Goal: Task Accomplishment & Management: Complete application form

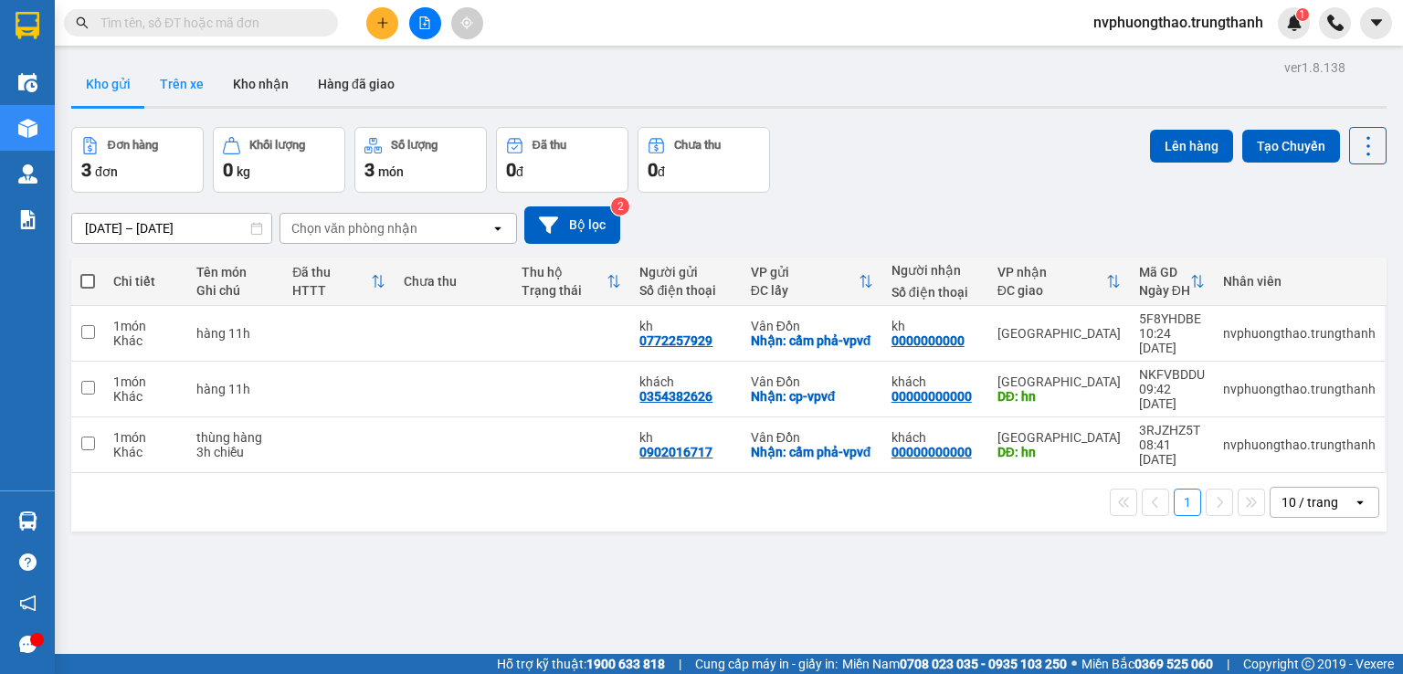
click at [158, 62] on button "Trên xe" at bounding box center [181, 84] width 73 height 44
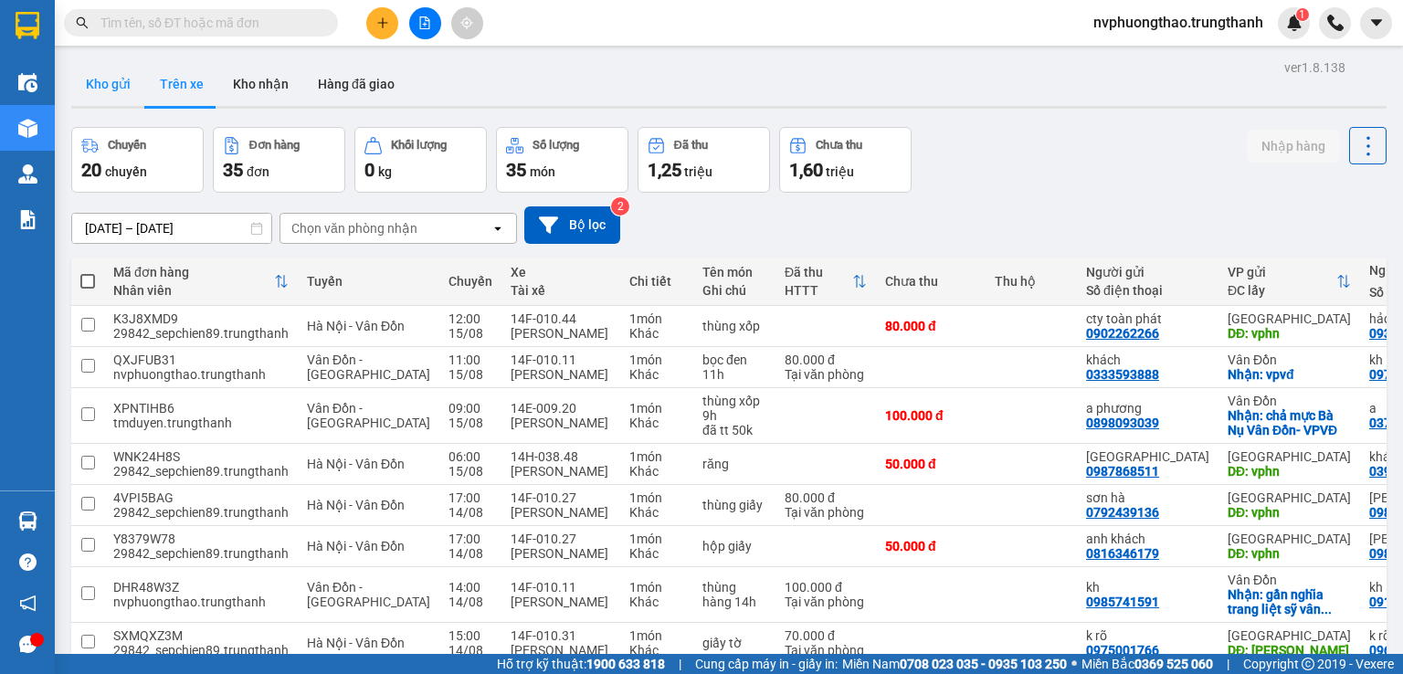
click at [82, 68] on button "Kho gửi" at bounding box center [108, 84] width 74 height 44
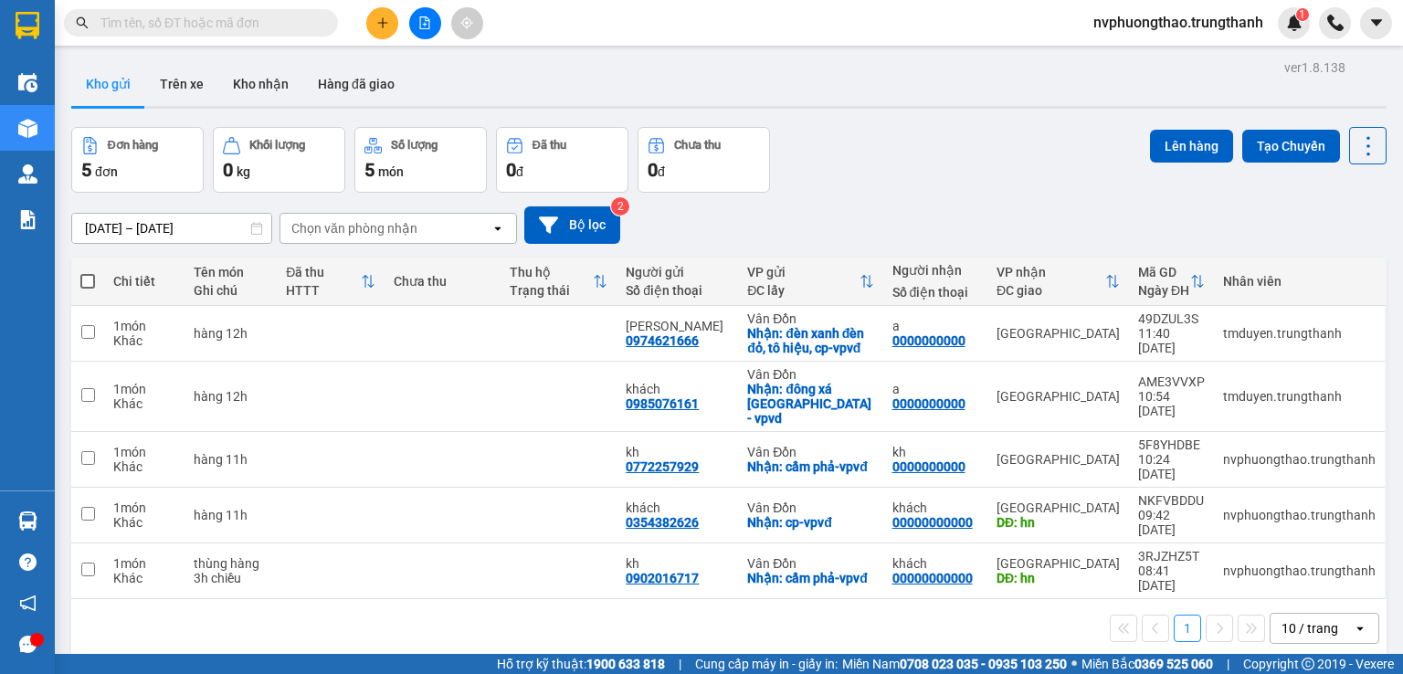
click at [190, 30] on input "text" at bounding box center [208, 23] width 216 height 20
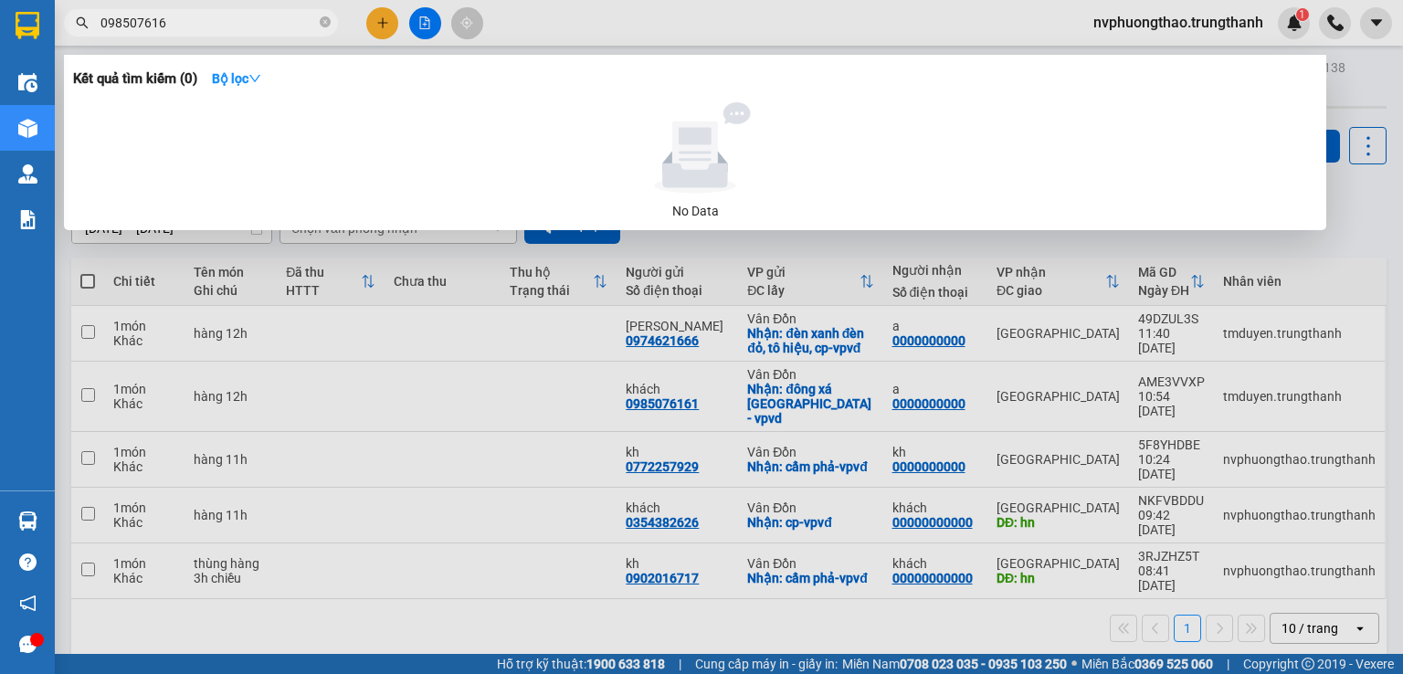
type input "0985076161"
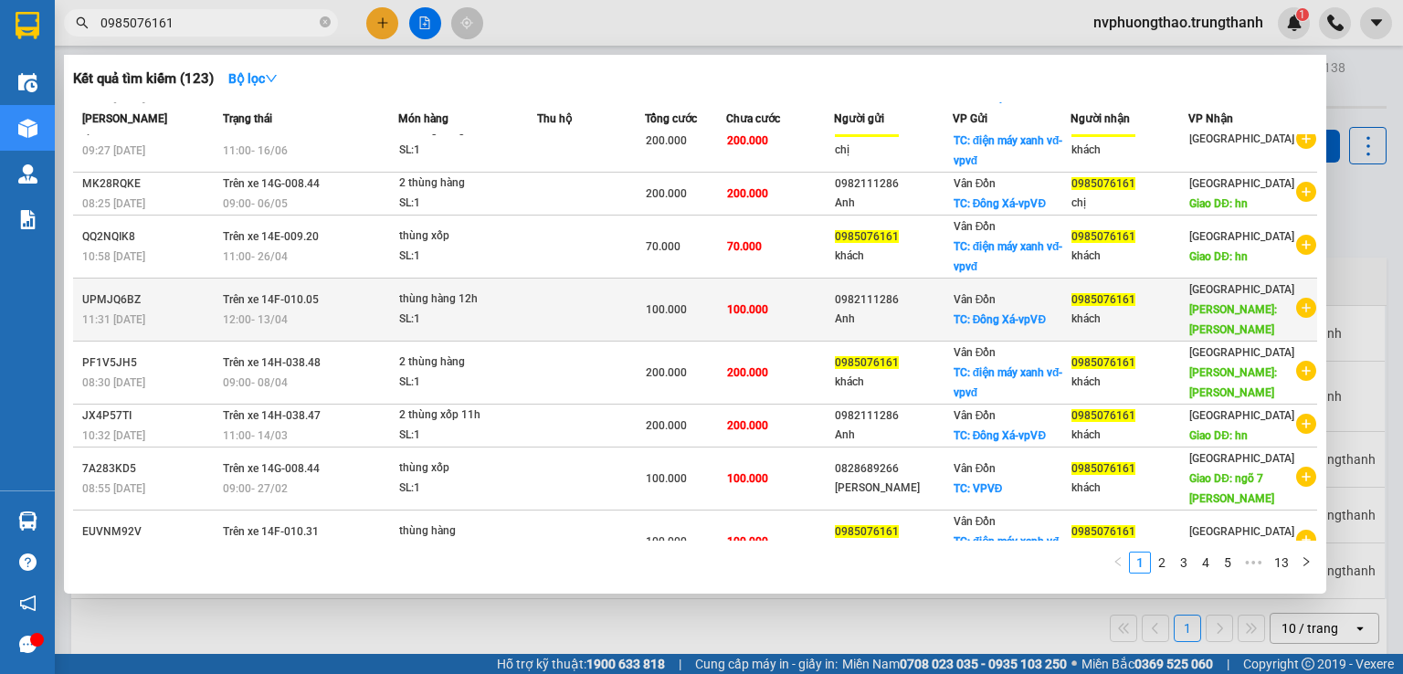
scroll to position [158, 0]
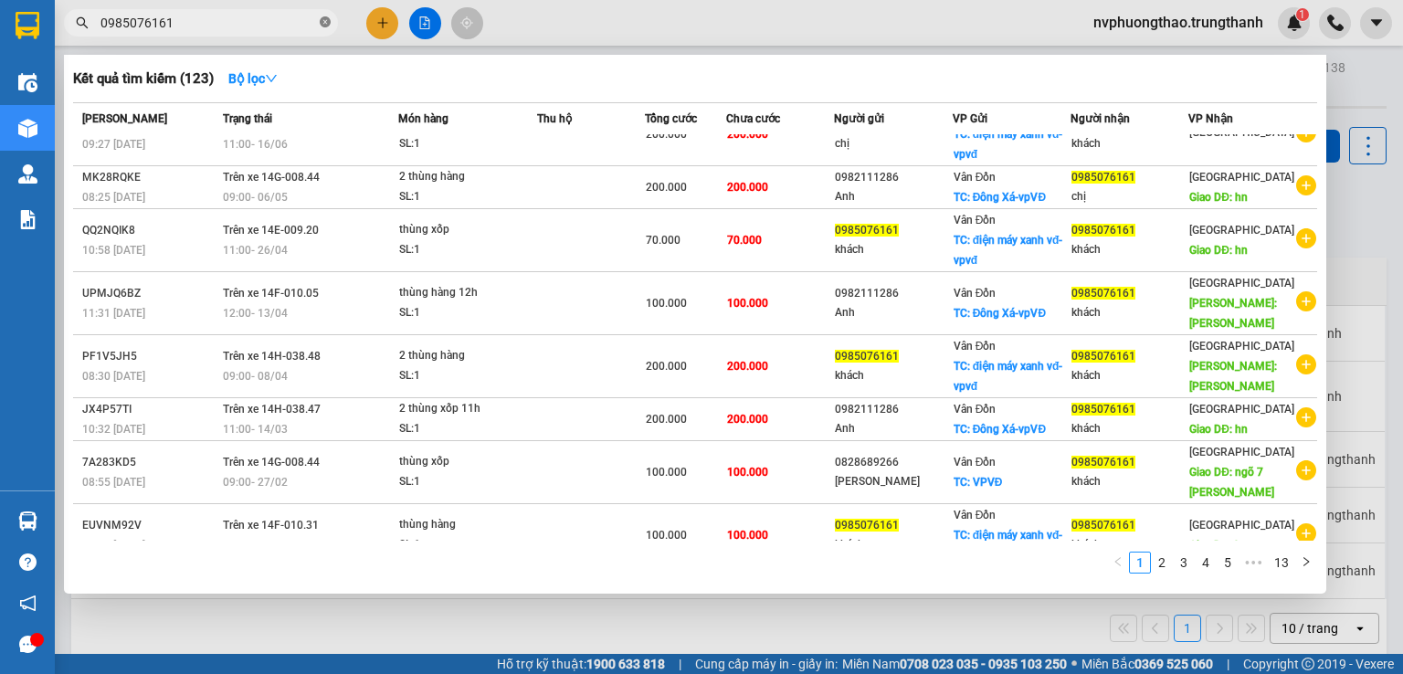
click at [325, 27] on icon "close-circle" at bounding box center [325, 21] width 11 height 11
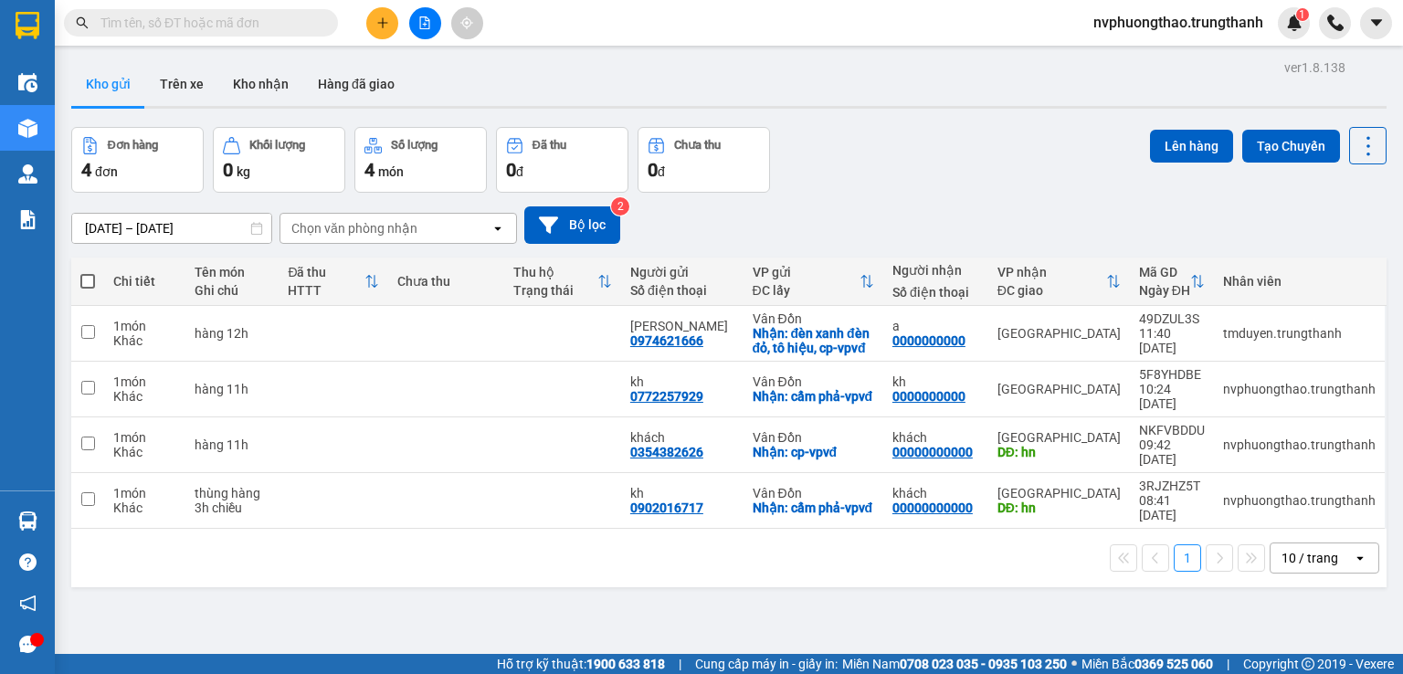
click at [183, 24] on input "text" at bounding box center [208, 23] width 216 height 20
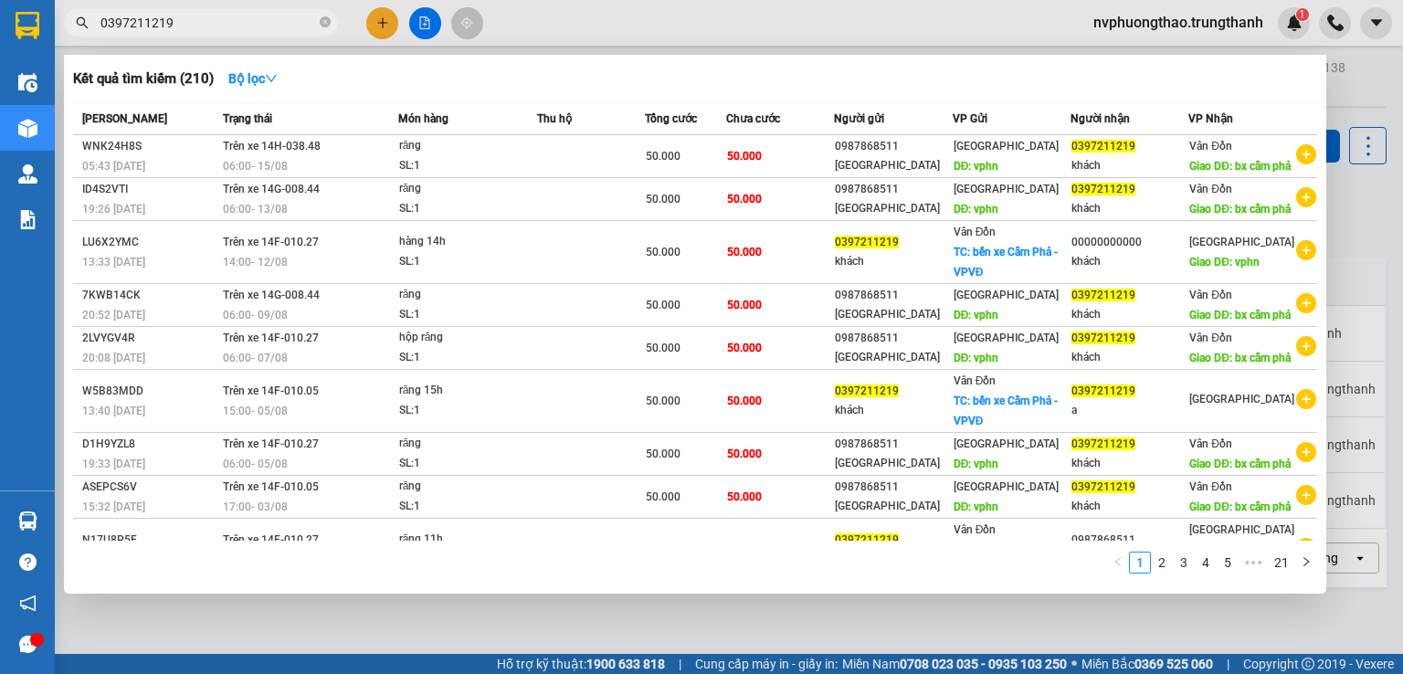
type input "0397211219"
click at [1350, 110] on div at bounding box center [701, 337] width 1403 height 674
drag, startPoint x: 173, startPoint y: 37, endPoint x: 77, endPoint y: 23, distance: 96.9
click at [77, 23] on div "0397211219" at bounding box center [178, 22] width 356 height 27
click at [324, 18] on icon "close-circle" at bounding box center [325, 21] width 11 height 11
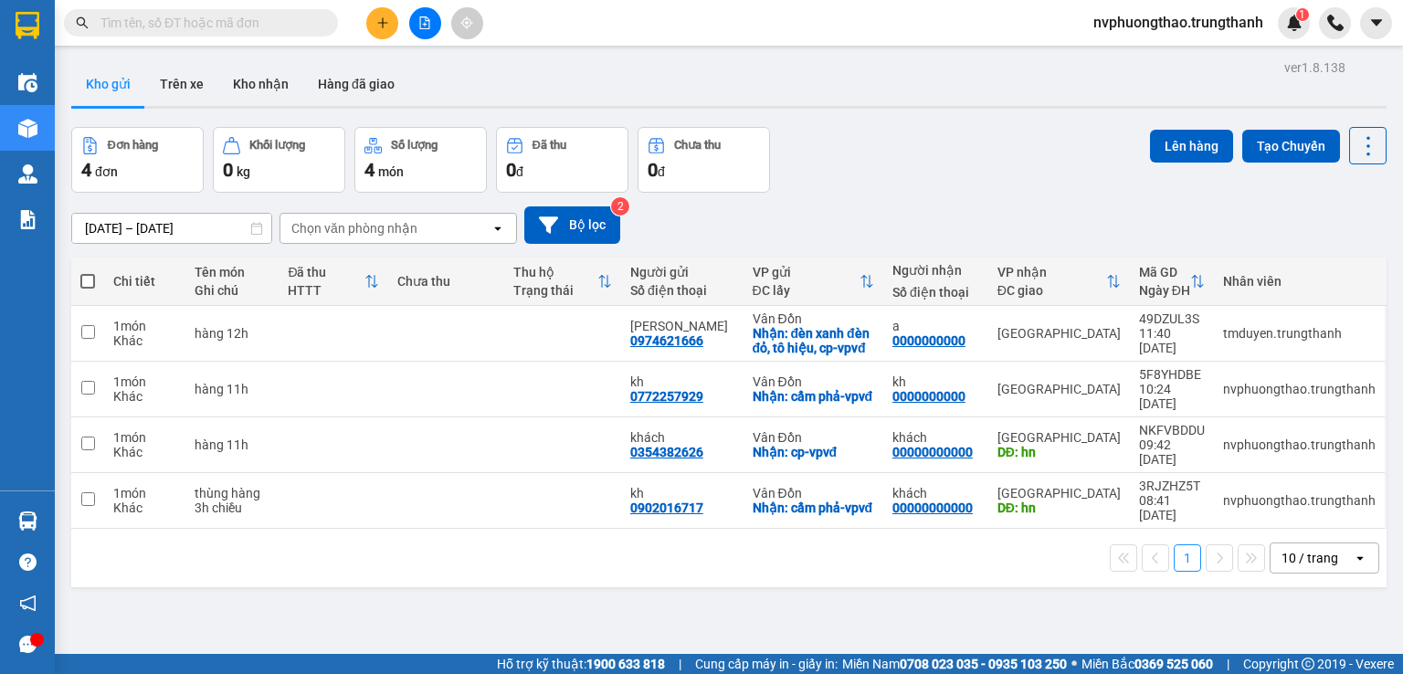
click at [364, 22] on div at bounding box center [424, 23] width 137 height 32
click at [373, 22] on button at bounding box center [382, 23] width 32 height 32
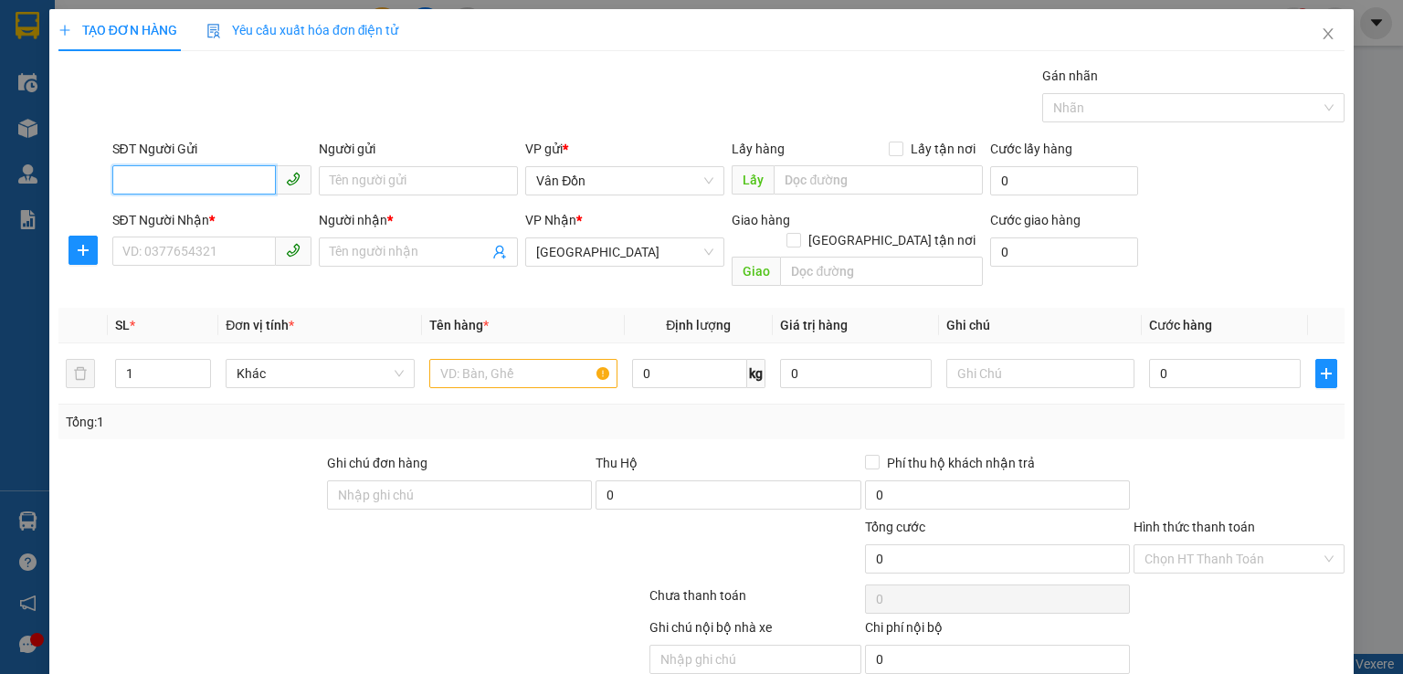
click at [190, 180] on input "SĐT Người Gửi" at bounding box center [193, 179] width 163 height 29
paste input "0397211219"
type input "0397211219"
drag, startPoint x: 171, startPoint y: 204, endPoint x: 179, endPoint y: 216, distance: 15.2
click at [172, 205] on div "0397211219 - khách" at bounding box center [208, 216] width 197 height 29
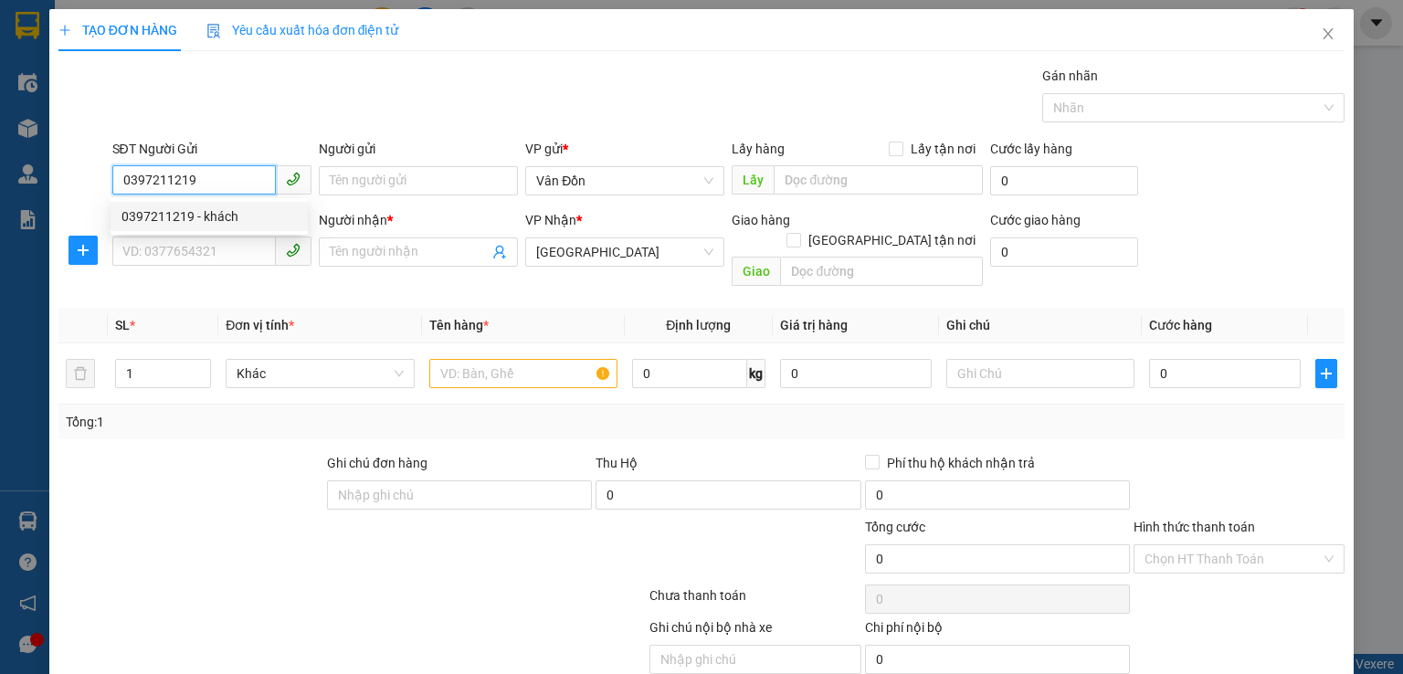
type input "khách"
checkbox input "true"
type input "bến xe Cẩm Phả -VPVĐ"
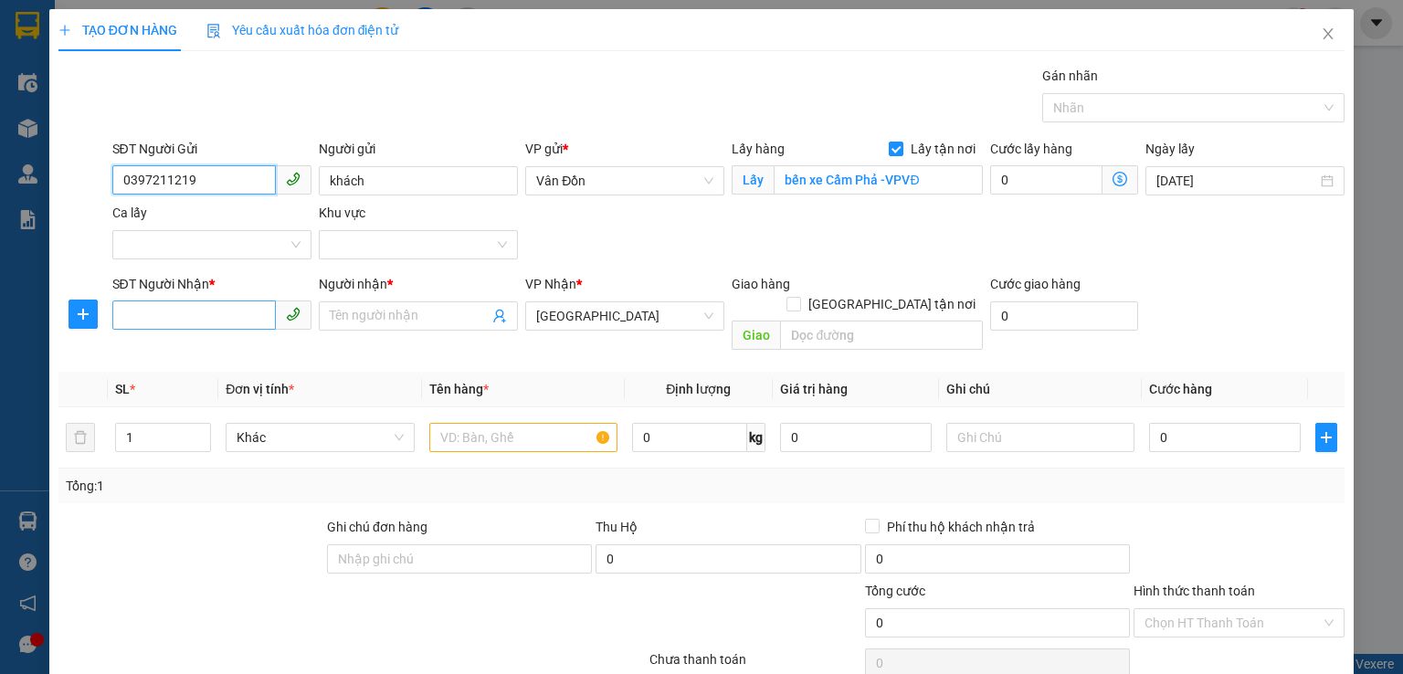
type input "0397211219"
click at [168, 304] on input "SĐT Người Nhận *" at bounding box center [193, 314] width 163 height 29
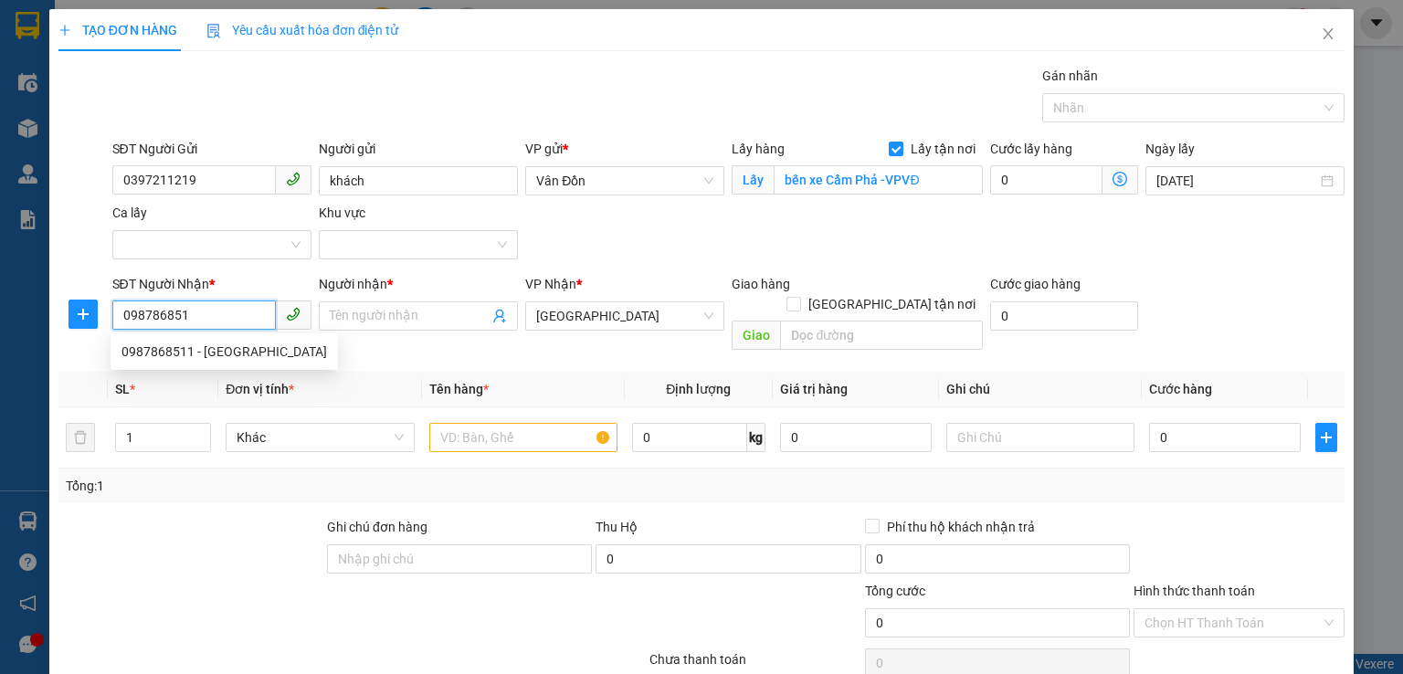
type input "0987868511"
click at [226, 354] on div "0987868511 - [GEOGRAPHIC_DATA]" at bounding box center [223, 352] width 205 height 20
type input "[GEOGRAPHIC_DATA]"
type input "hàm tử quan hoàn kiếm hn"
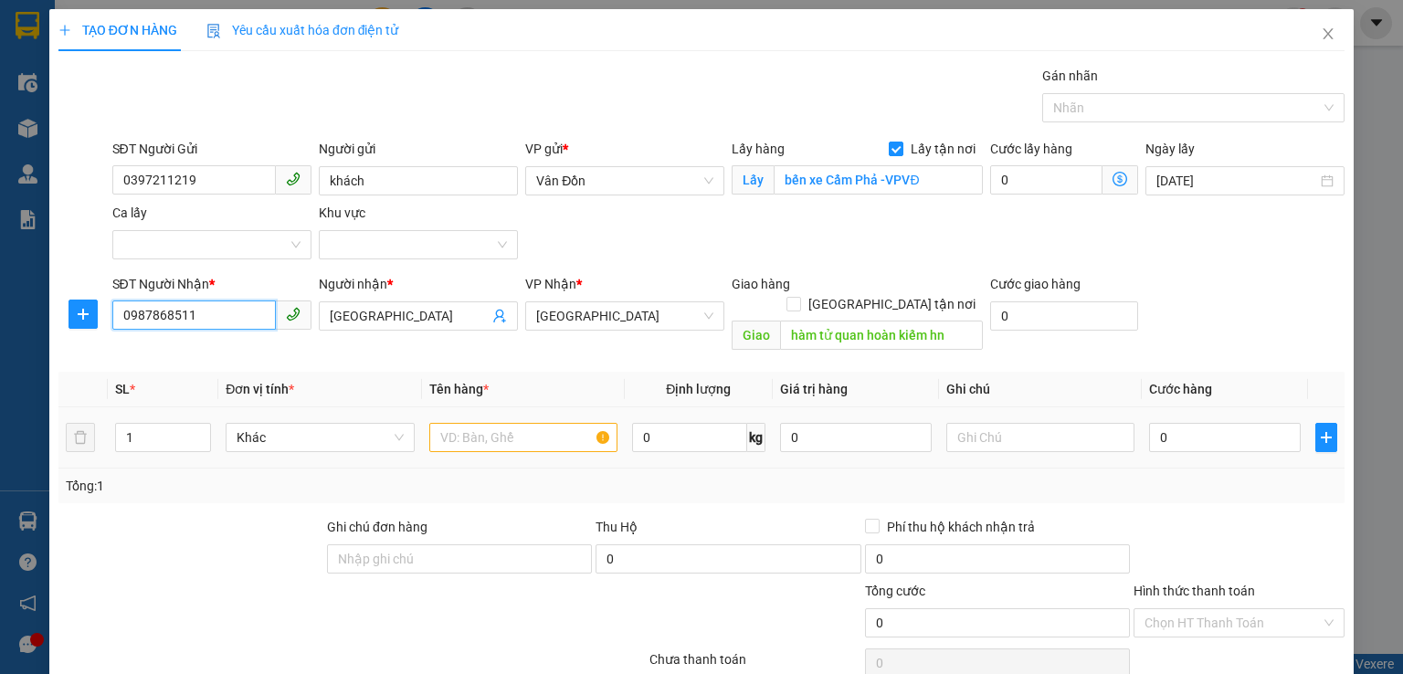
type input "0987868511"
click at [528, 423] on input "text" at bounding box center [523, 437] width 188 height 29
type input "răng 11h"
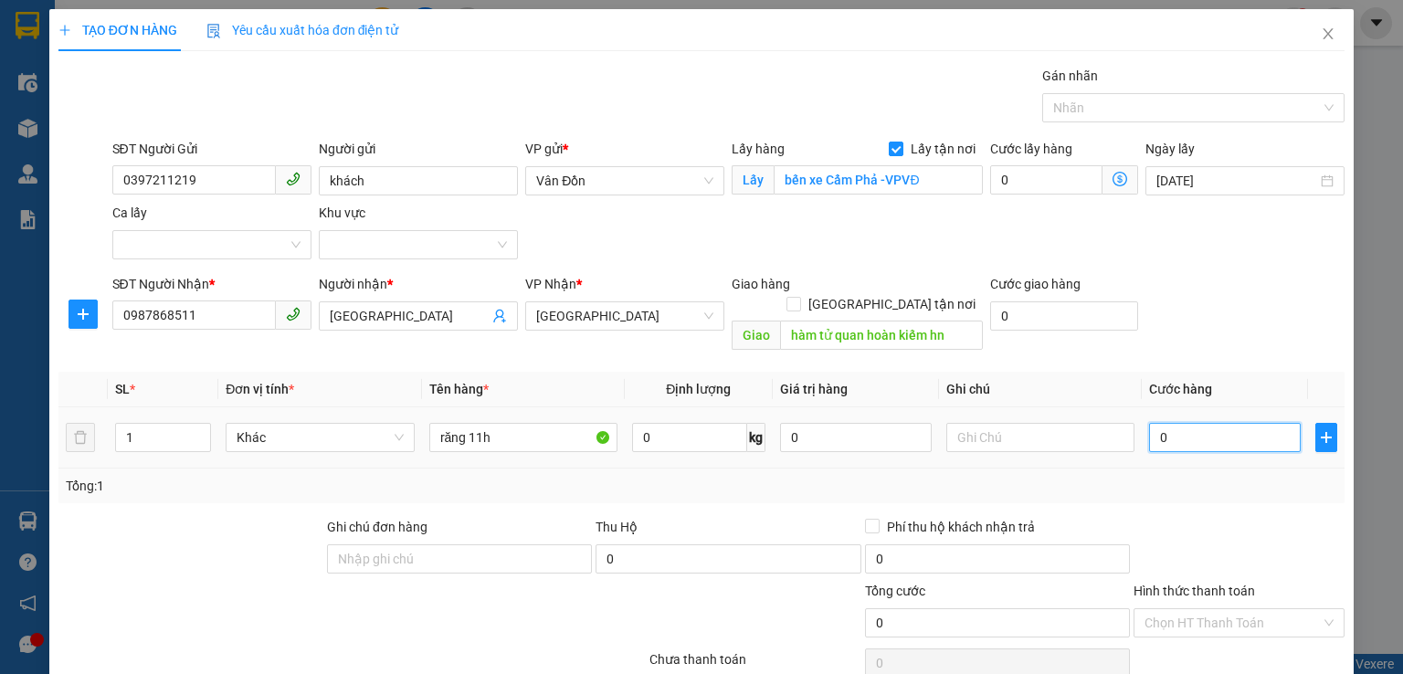
click at [1149, 426] on input "0" at bounding box center [1225, 437] width 152 height 29
click at [1149, 423] on input "0" at bounding box center [1225, 437] width 152 height 29
type input "50"
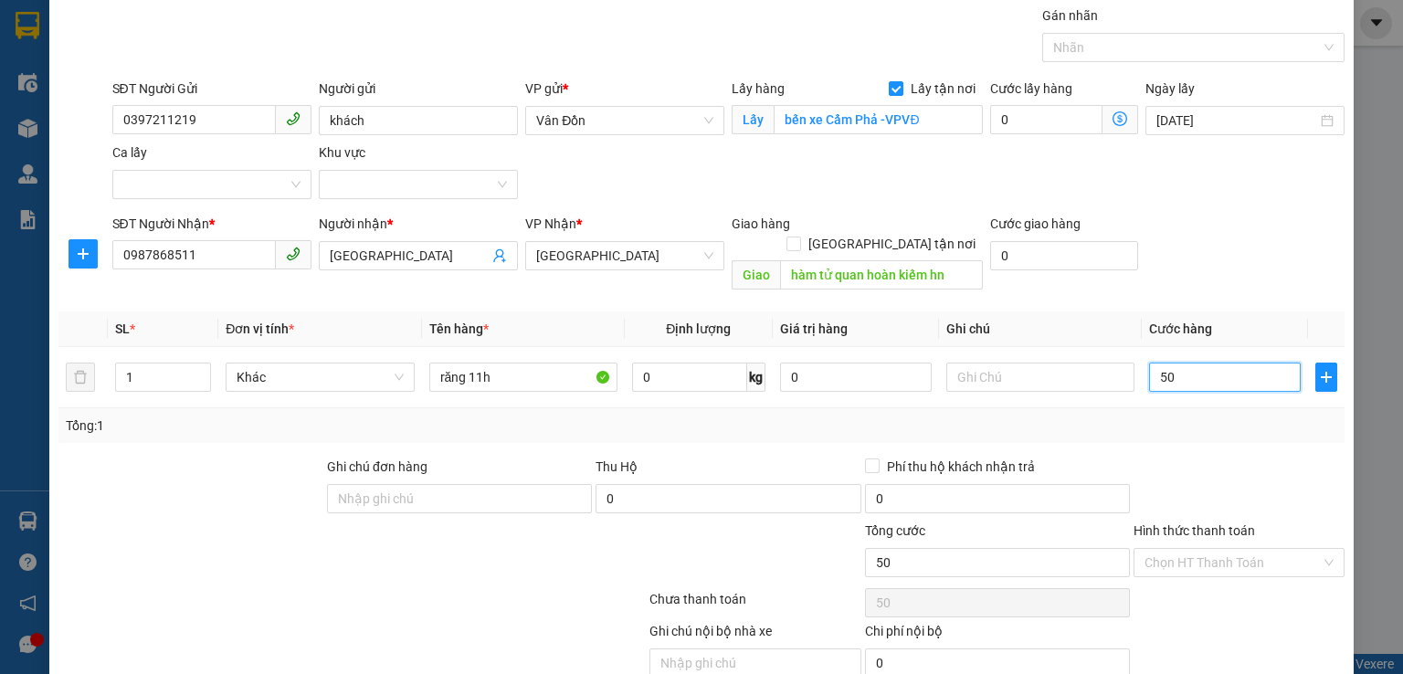
scroll to position [121, 0]
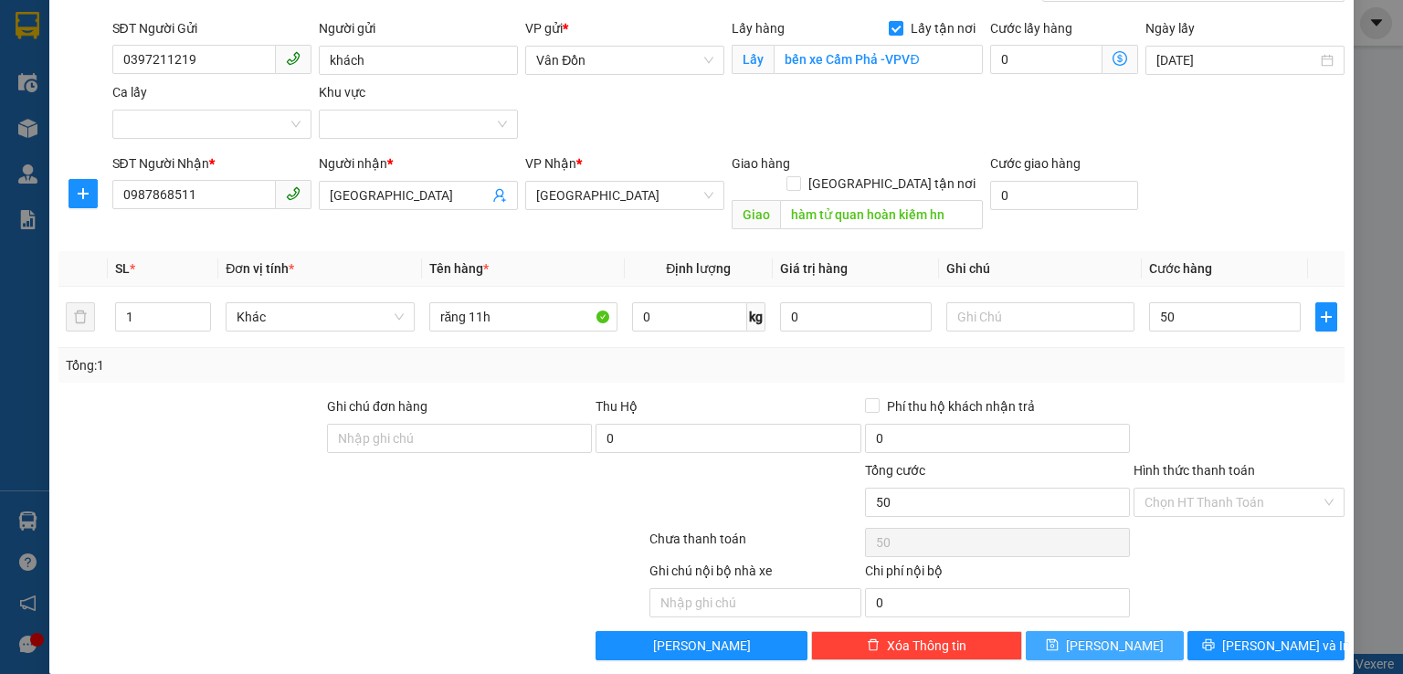
type input "50.000"
click at [1110, 636] on span "[PERSON_NAME]" at bounding box center [1115, 646] width 98 height 20
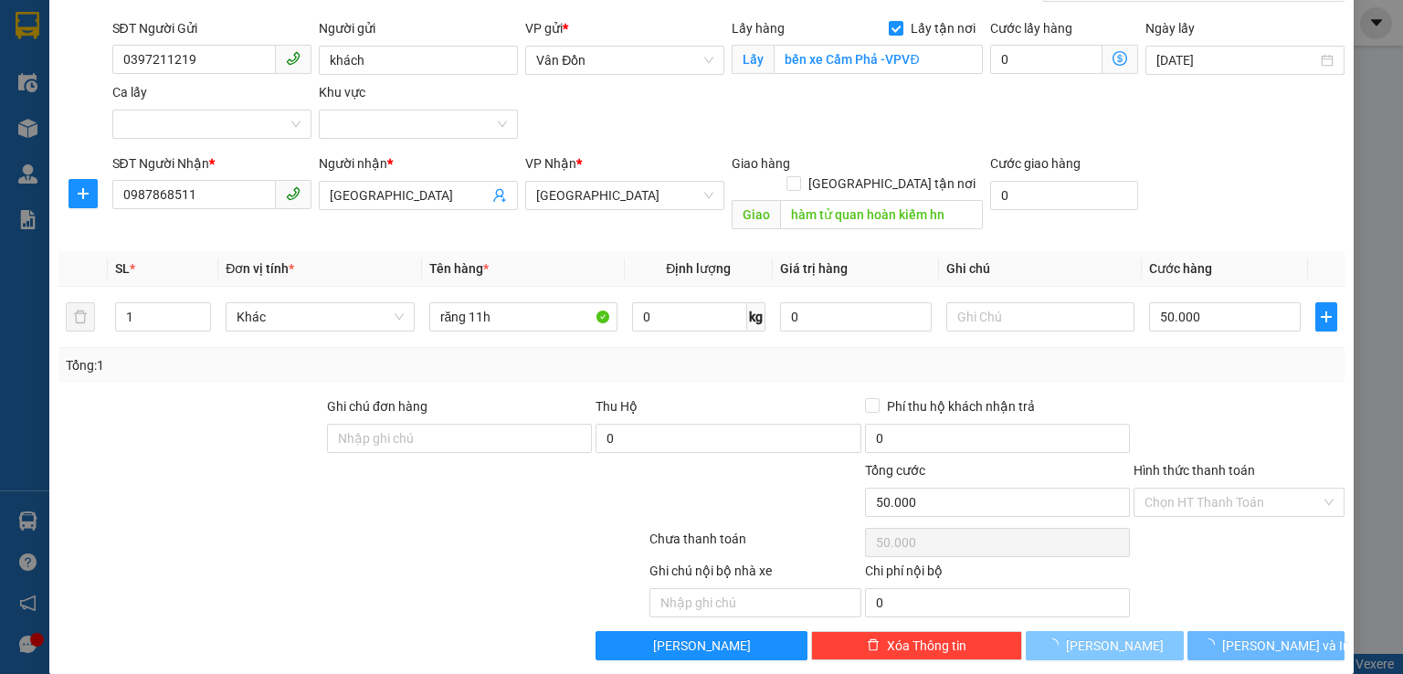
checkbox input "false"
type input "0"
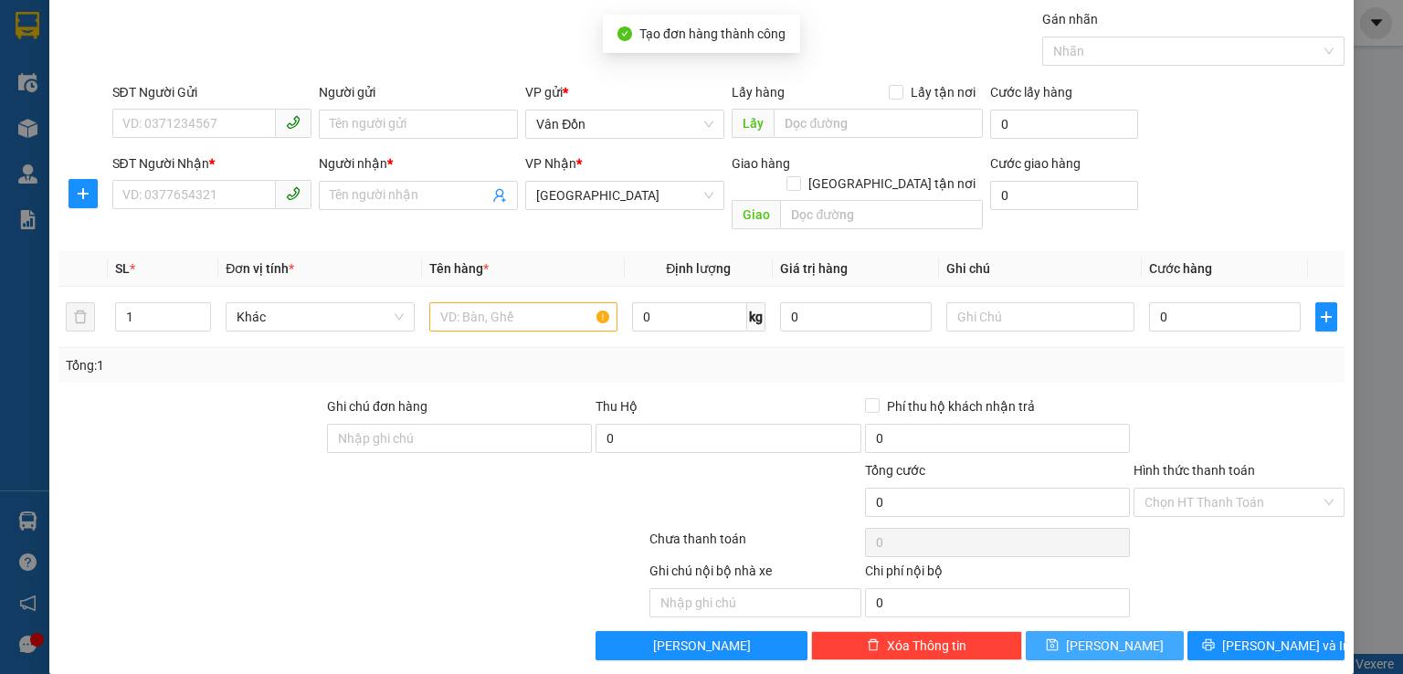
scroll to position [0, 0]
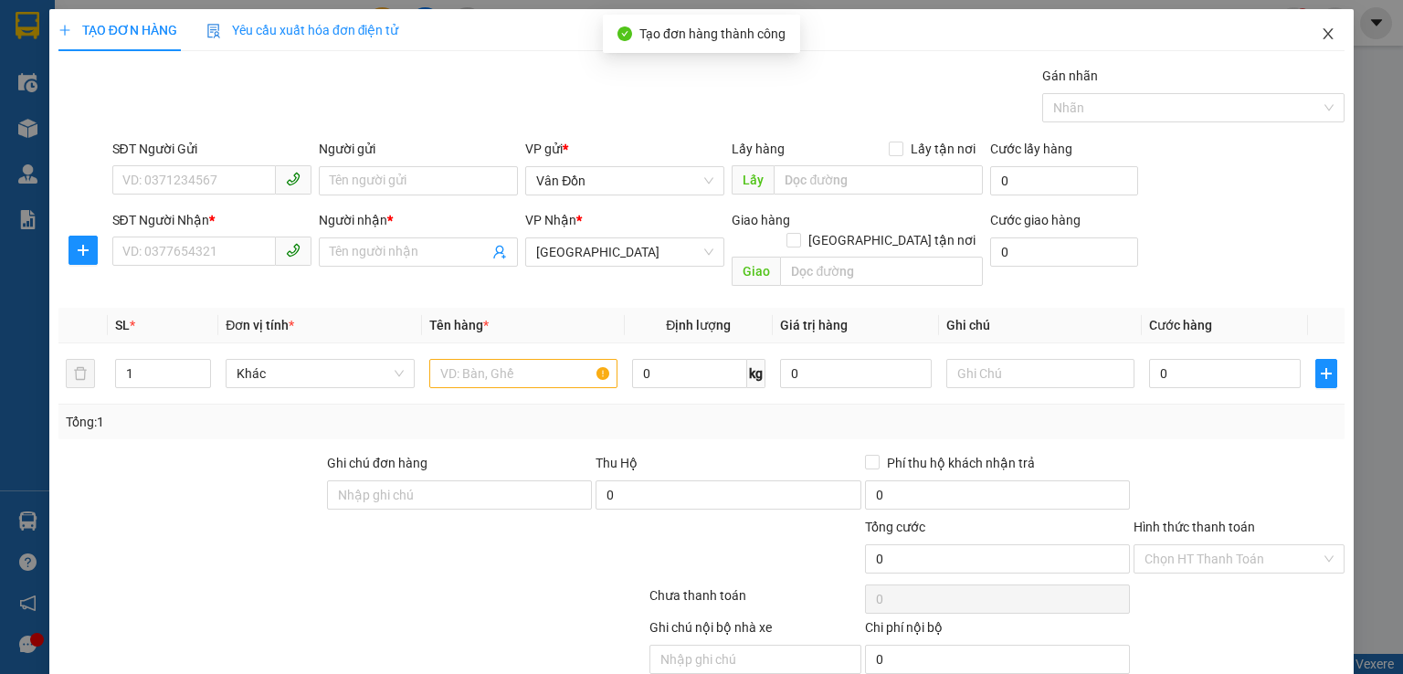
click at [1323, 39] on span "Close" at bounding box center [1327, 34] width 51 height 51
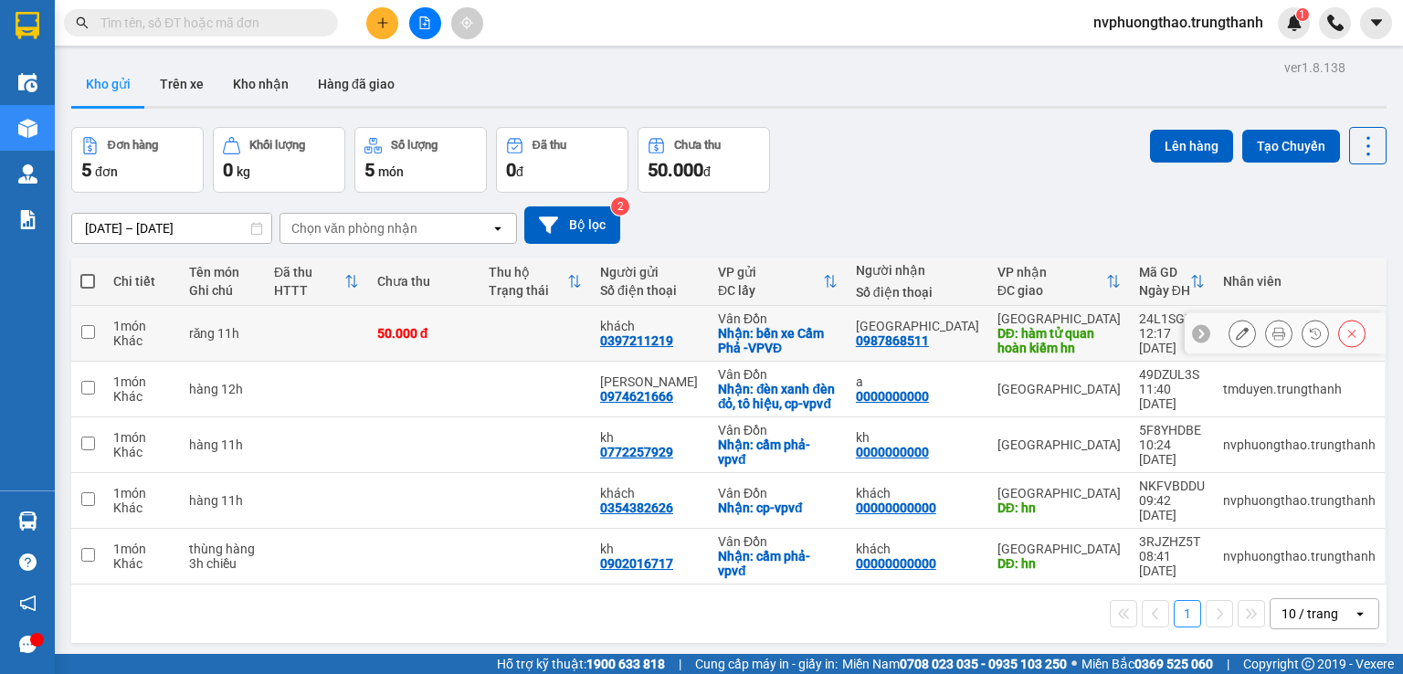
click at [83, 335] on input "checkbox" at bounding box center [88, 332] width 14 height 14
checkbox input "true"
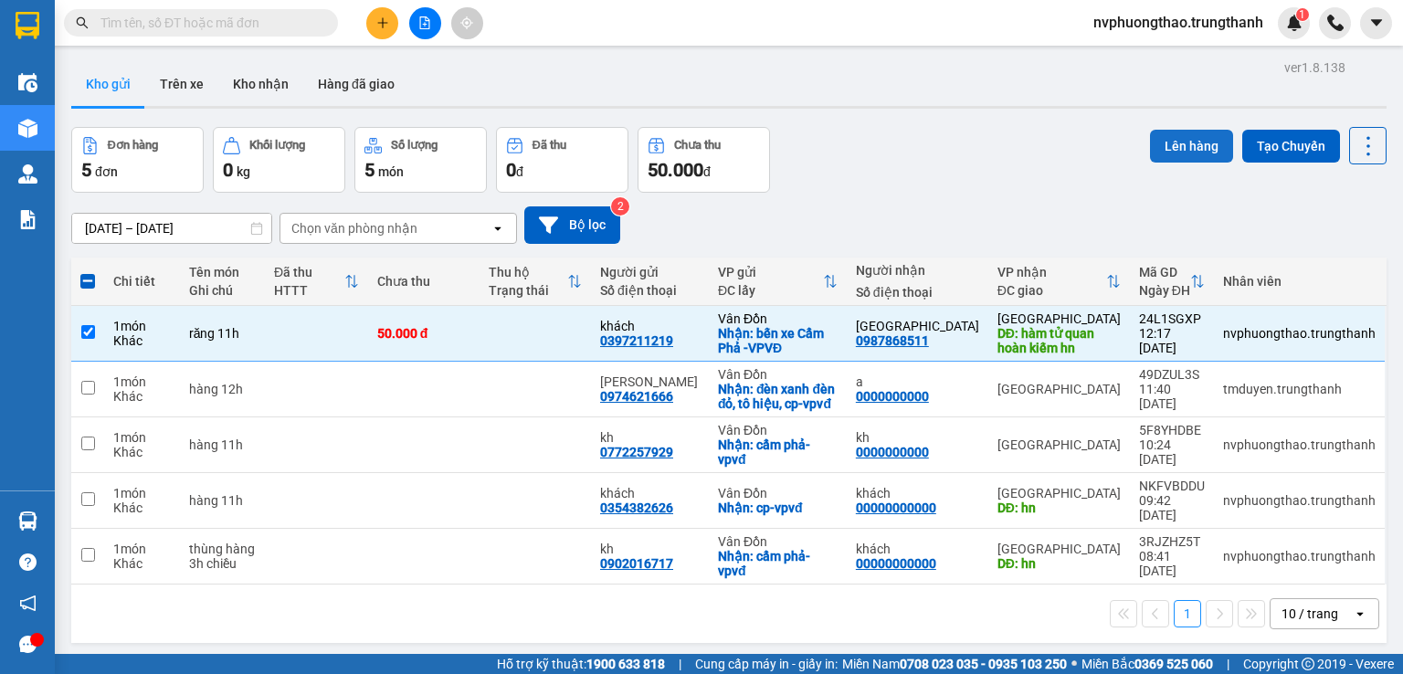
click at [1165, 157] on button "Lên hàng" at bounding box center [1191, 146] width 83 height 33
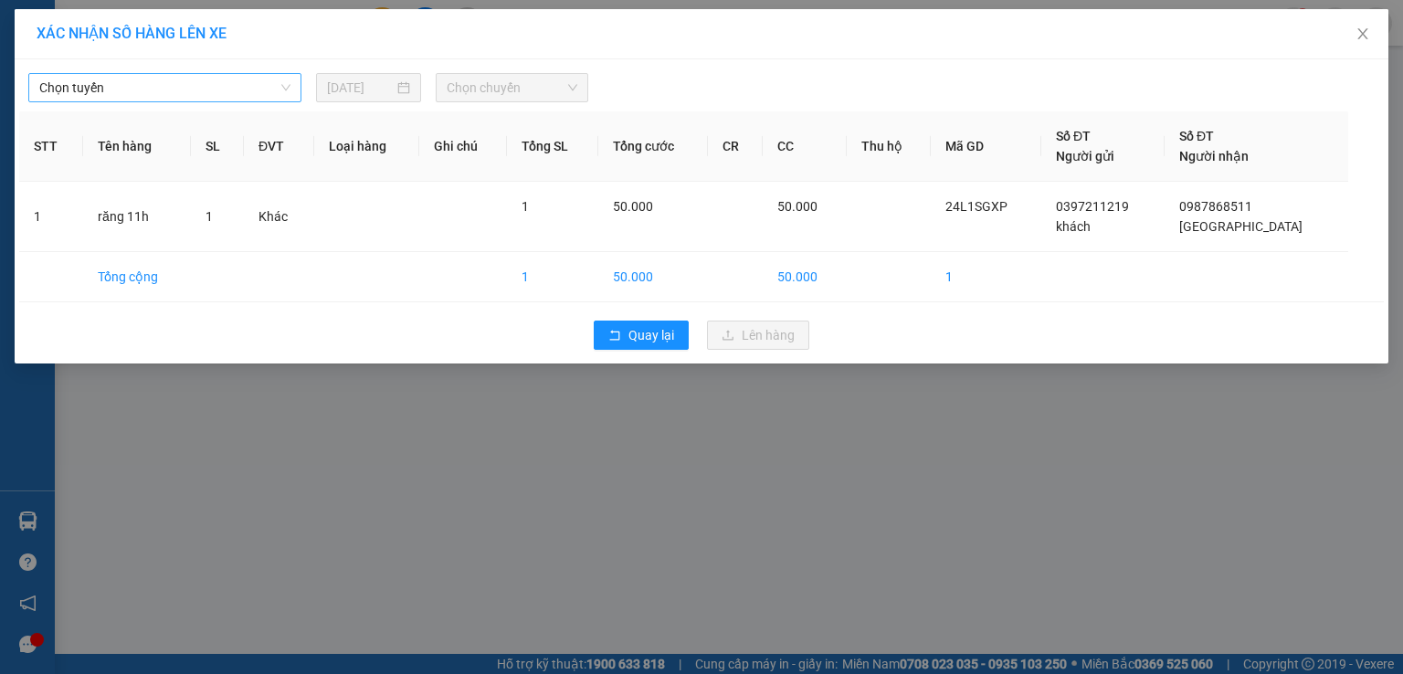
click at [288, 78] on span "Chọn tuyến" at bounding box center [164, 87] width 251 height 27
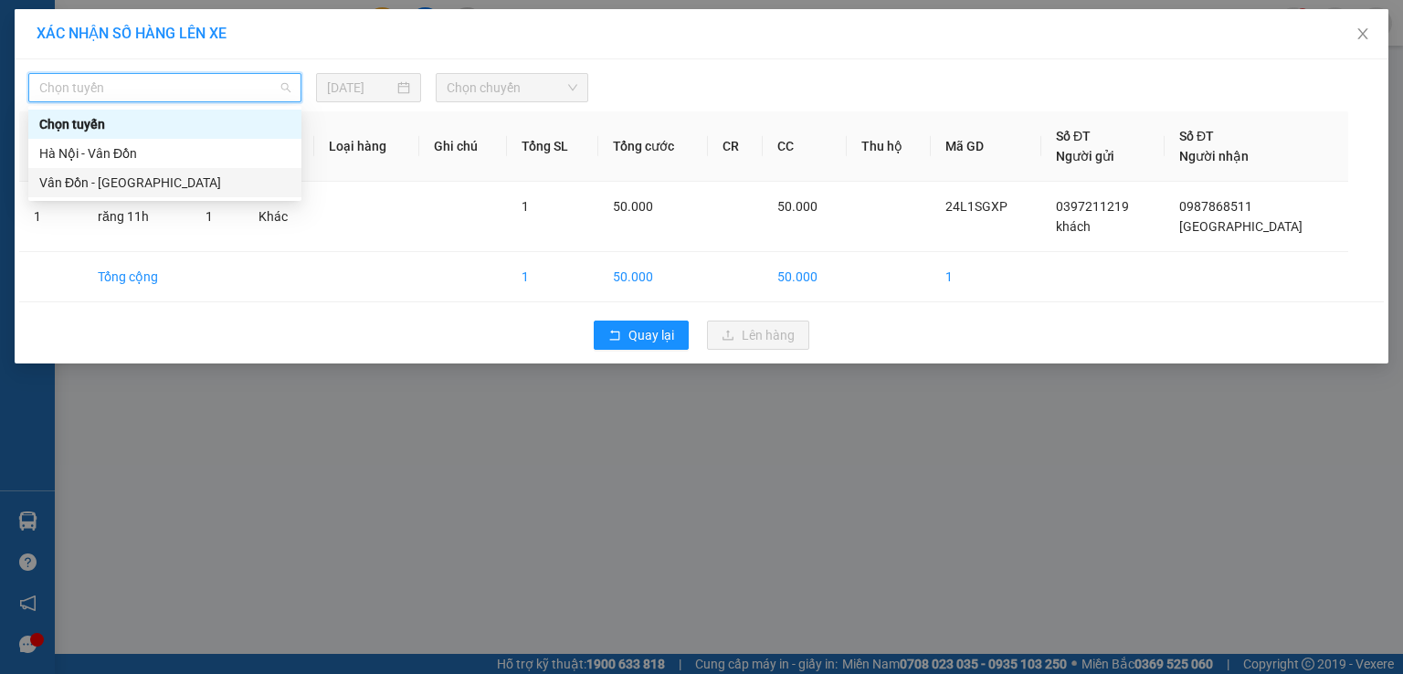
click at [256, 175] on div "Vân Đồn - [GEOGRAPHIC_DATA]" at bounding box center [164, 183] width 251 height 20
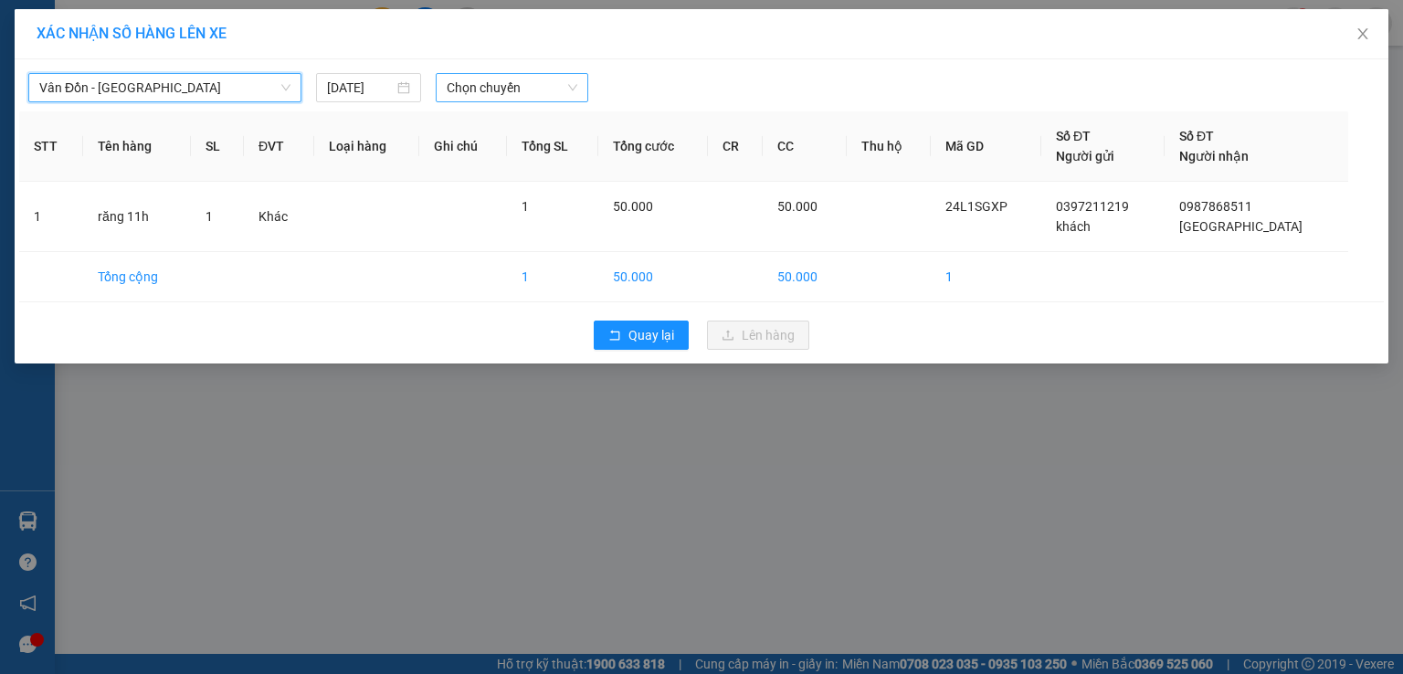
click at [538, 95] on span "Chọn chuyến" at bounding box center [512, 87] width 131 height 27
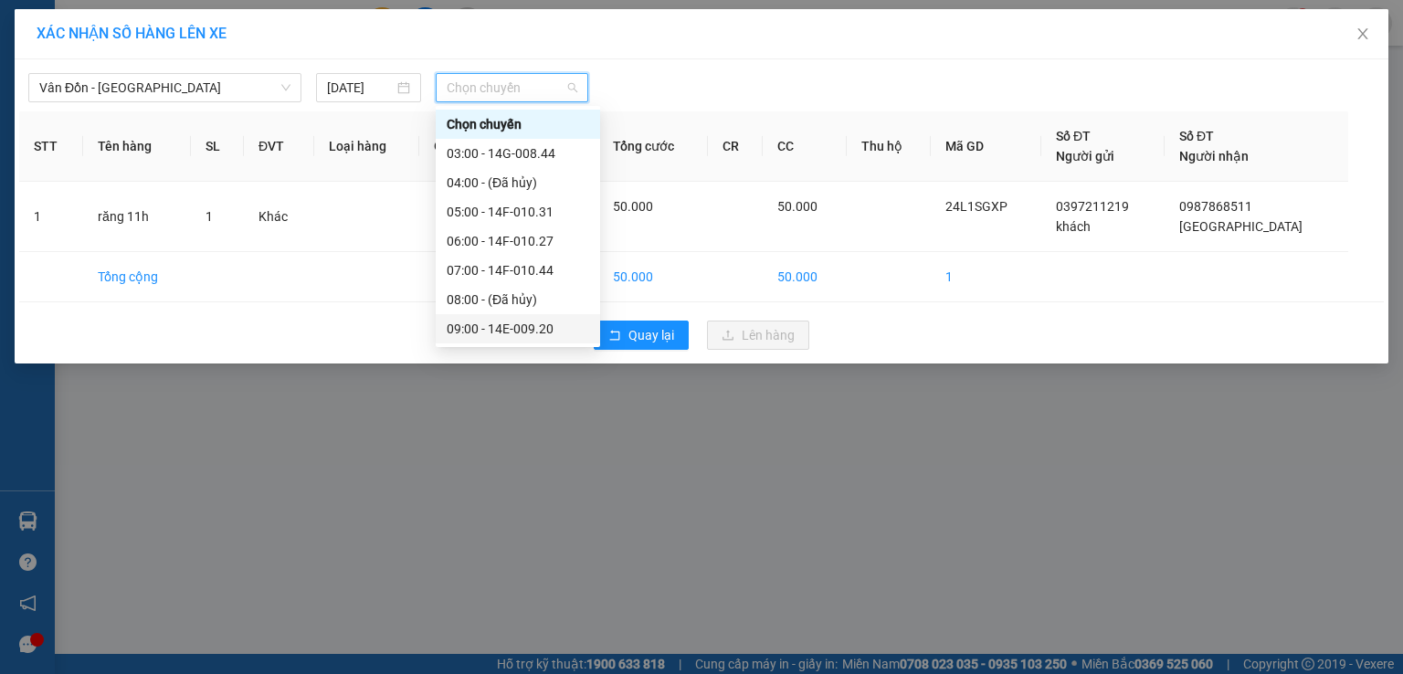
scroll to position [91, 0]
click at [507, 289] on div "11:00 - 14F-010.11" at bounding box center [518, 296] width 142 height 20
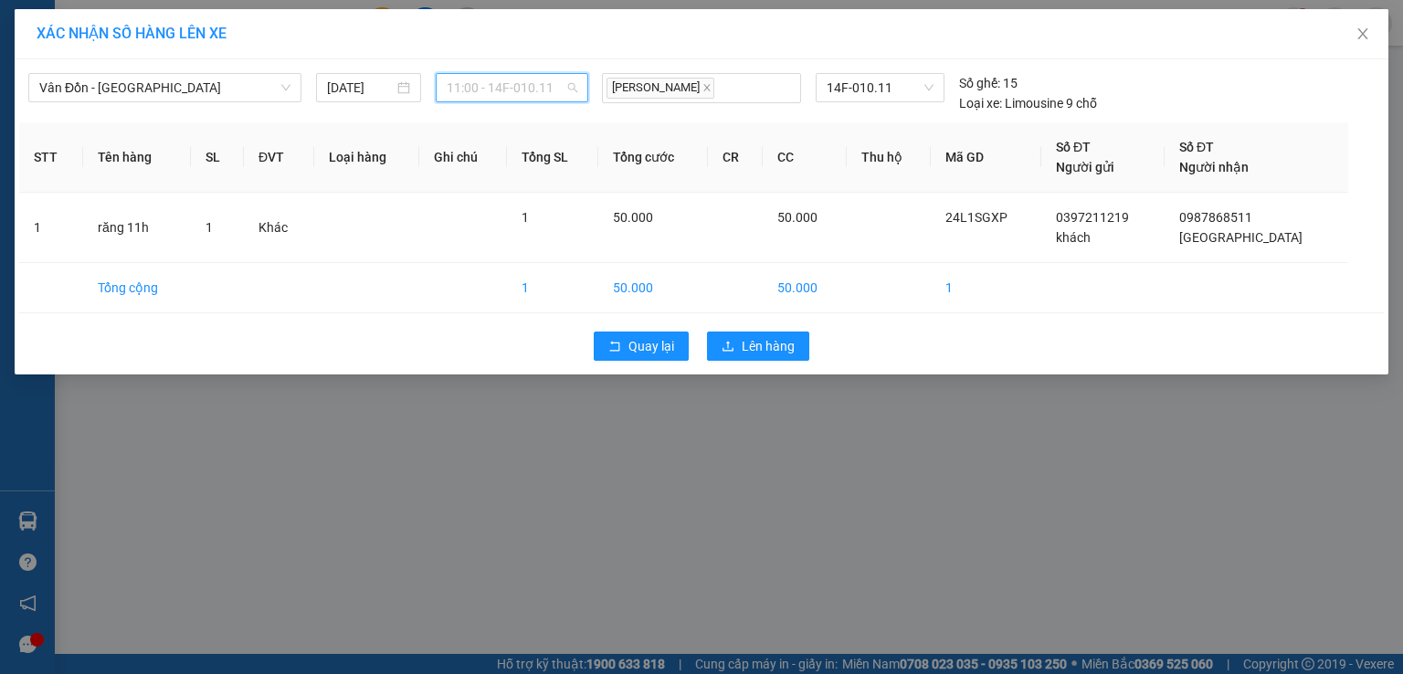
click at [530, 97] on span "11:00 - 14F-010.11" at bounding box center [512, 87] width 131 height 27
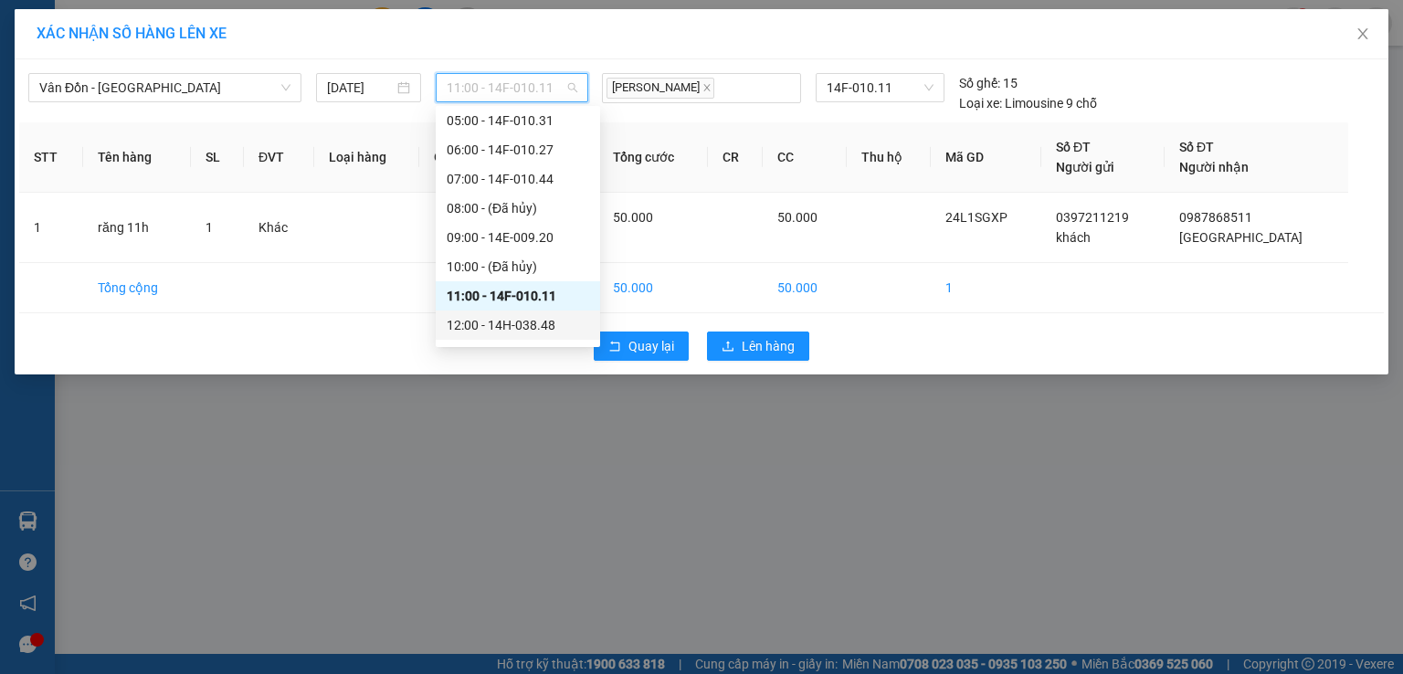
click at [517, 321] on div "12:00 - 14H-038.48" at bounding box center [518, 325] width 142 height 20
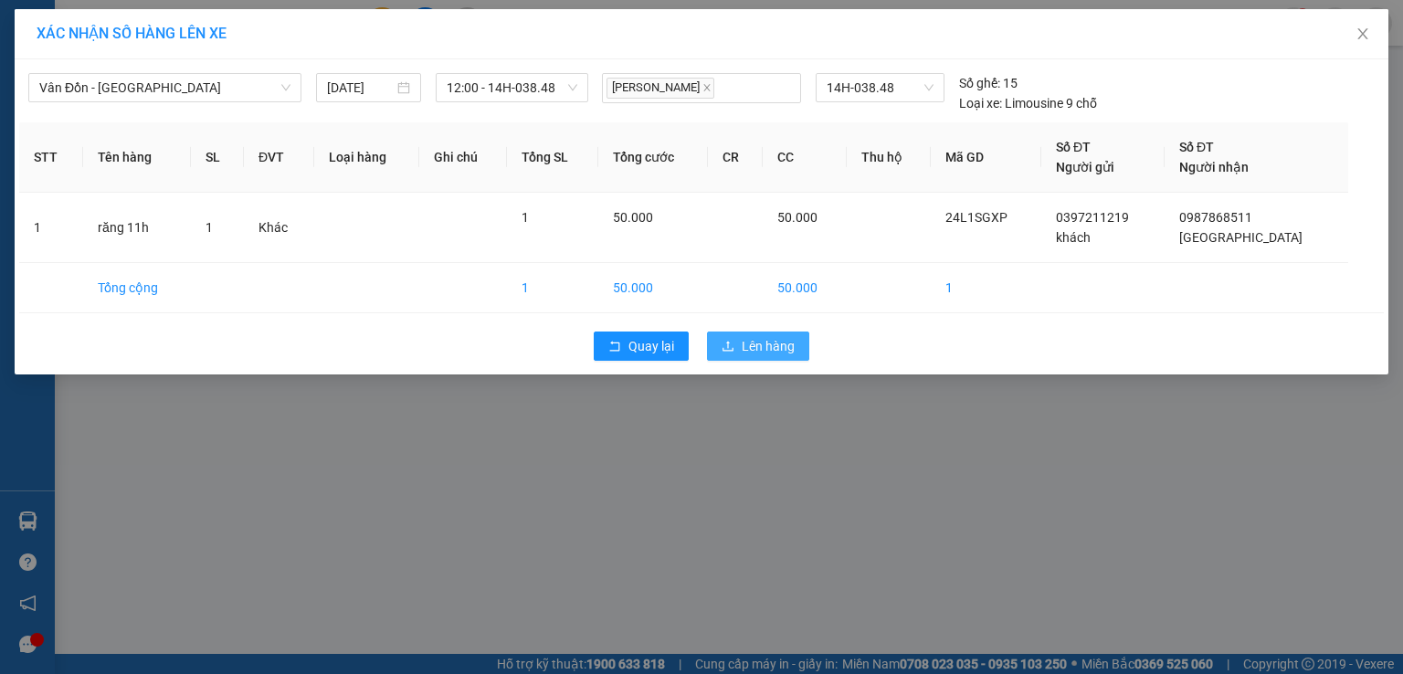
click at [774, 341] on span "Lên hàng" at bounding box center [767, 346] width 53 height 20
